Goal: Task Accomplishment & Management: Manage account settings

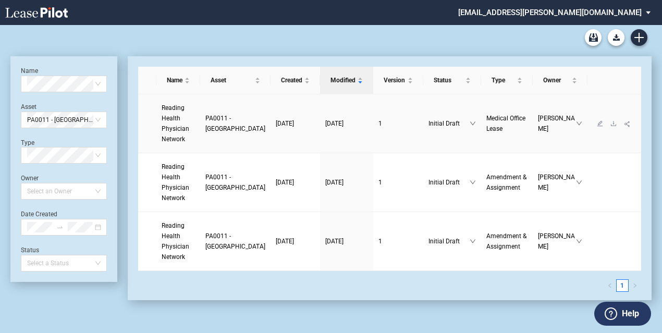
click at [166, 139] on link "Reading Health Physician Network" at bounding box center [178, 124] width 33 height 42
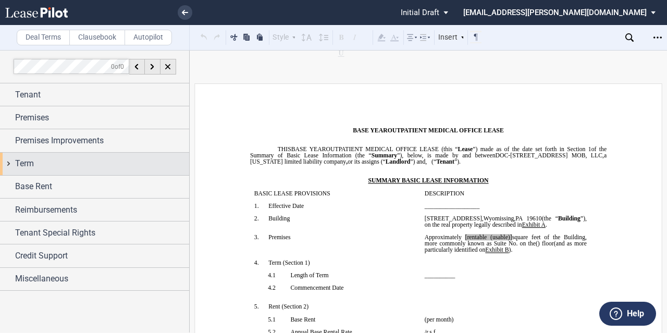
click at [54, 160] on div "Term" at bounding box center [102, 163] width 174 height 13
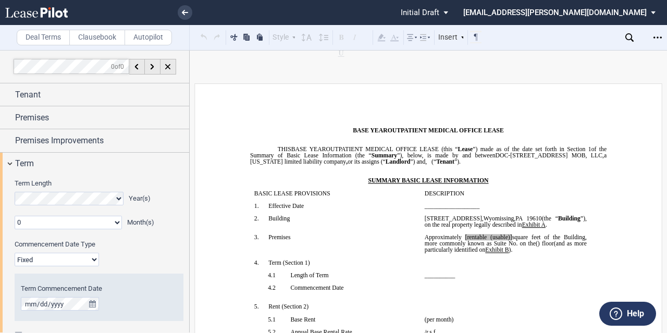
scroll to position [151, 0]
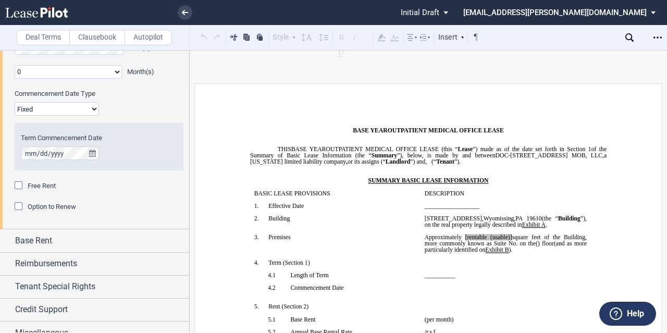
click at [48, 207] on span "Option to Renew" at bounding box center [52, 207] width 48 height 8
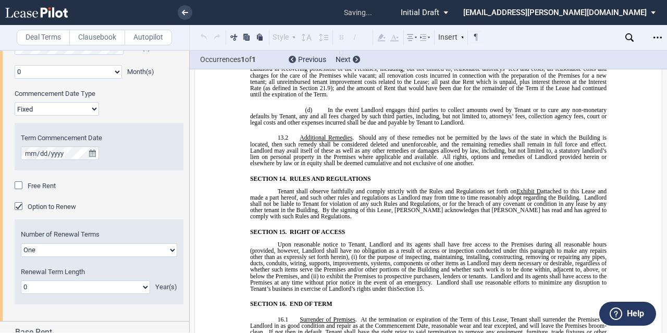
scroll to position [8946, 0]
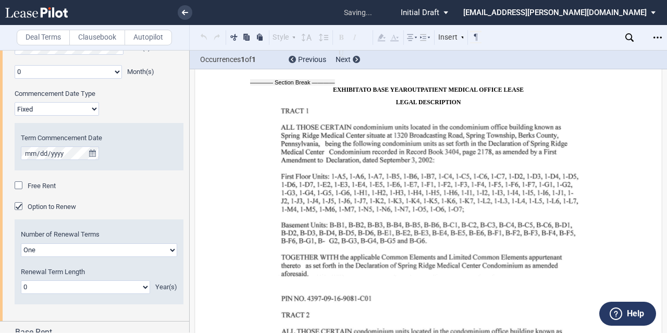
click at [55, 252] on select "One Two" at bounding box center [99, 251] width 156 height 14
select select "2"
click at [21, 244] on select "One Two" at bounding box center [99, 251] width 156 height 14
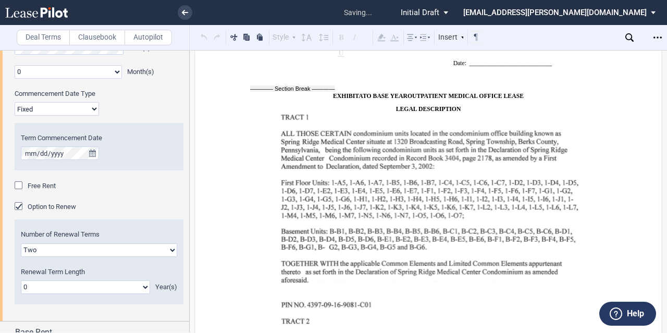
click at [53, 284] on select "0 1 2 3 4 5 6 7 8 9 10 11 12 13 14 15 16 17 18 19 20" at bounding box center [85, 288] width 129 height 14
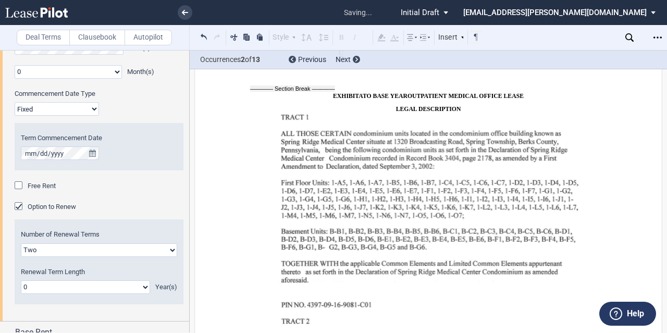
select select "number:5"
click at [21, 281] on select "0 1 2 3 4 5 6 7 8 9 10 11 12 13 14 15 16 17 18 19 20" at bounding box center [85, 288] width 129 height 14
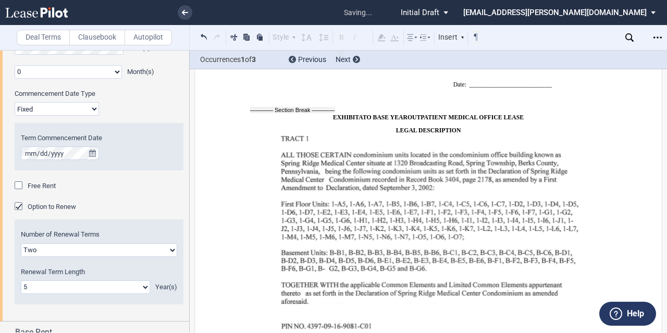
scroll to position [8919, 0]
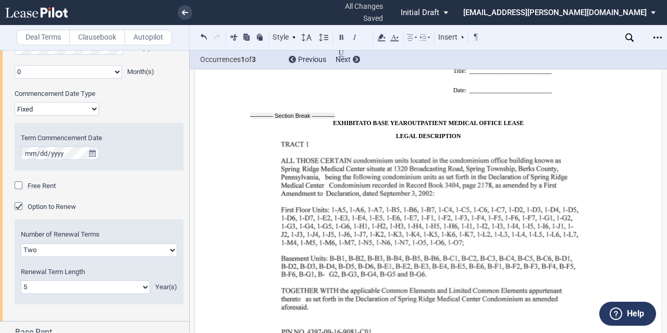
drag, startPoint x: 347, startPoint y: 131, endPoint x: 296, endPoint y: 98, distance: 61.0
drag, startPoint x: 322, startPoint y: 107, endPoint x: 293, endPoint y: 137, distance: 42.4
drag, startPoint x: 351, startPoint y: 133, endPoint x: 299, endPoint y: 95, distance: 64.9
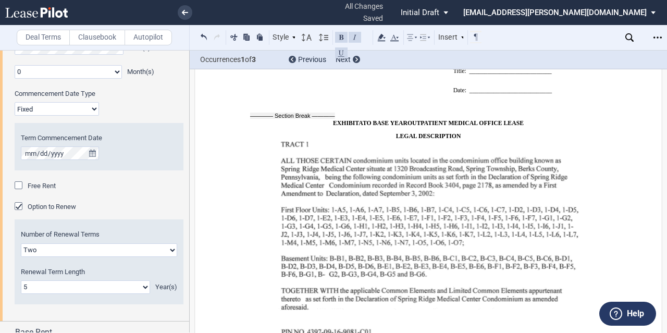
drag, startPoint x: 309, startPoint y: 96, endPoint x: 299, endPoint y: 96, distance: 9.9
drag, startPoint x: 297, startPoint y: 96, endPoint x: 336, endPoint y: 131, distance: 52.1
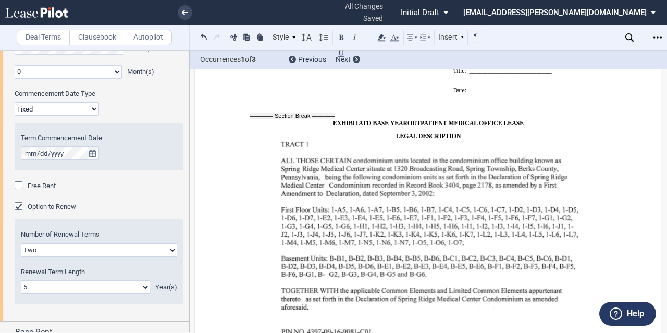
drag, startPoint x: 336, startPoint y: 131, endPoint x: 294, endPoint y: 95, distance: 55.1
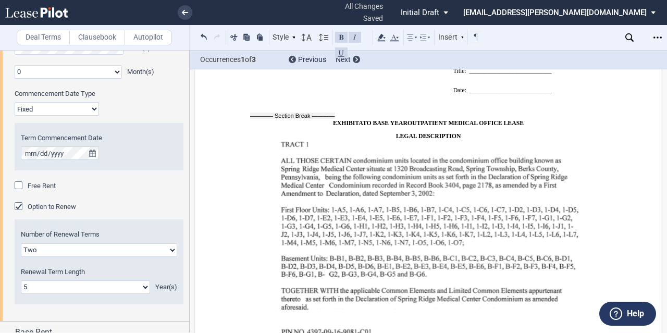
drag, startPoint x: 341, startPoint y: 133, endPoint x: 284, endPoint y: 96, distance: 68.0
drag, startPoint x: 340, startPoint y: 130, endPoint x: 297, endPoint y: 99, distance: 53.0
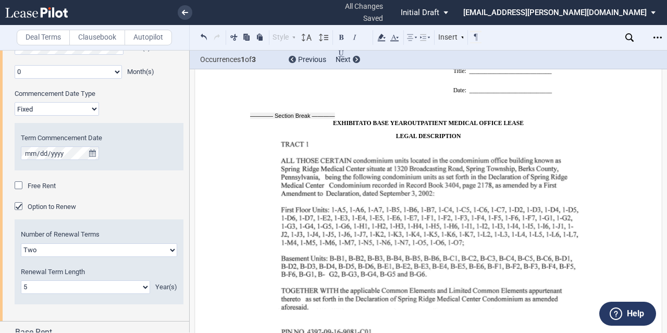
copy p "Loremip do Sitam Cons . Ad elit se Doeius te inc ut laboree dolor mag aliqu en …"
drag, startPoint x: 296, startPoint y: 148, endPoint x: 289, endPoint y: 202, distance: 54.7
drag, startPoint x: 337, startPoint y: 178, endPoint x: 299, endPoint y: 132, distance: 60.0
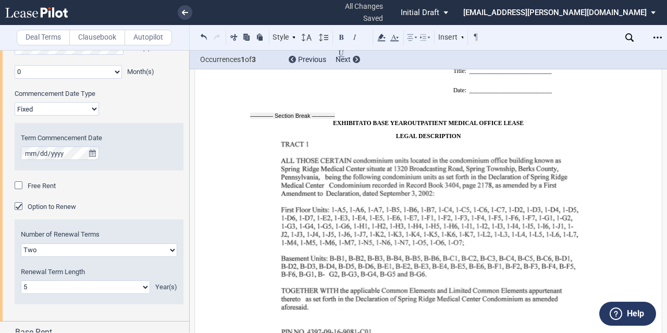
drag, startPoint x: 296, startPoint y: 147, endPoint x: 290, endPoint y: 201, distance: 54.6
drag, startPoint x: 281, startPoint y: 197, endPoint x: 287, endPoint y: 203, distance: 8.8
drag, startPoint x: 297, startPoint y: 145, endPoint x: 291, endPoint y: 202, distance: 57.1
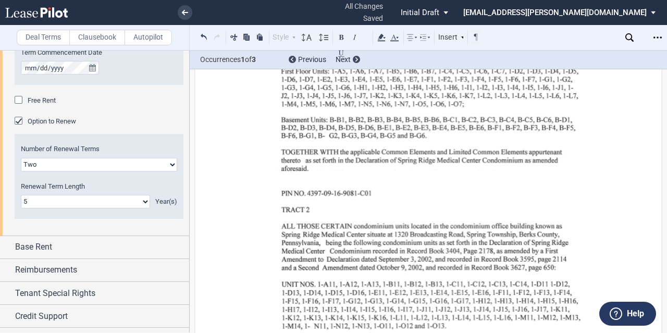
scroll to position [9058, 0]
